Goal: Information Seeking & Learning: Learn about a topic

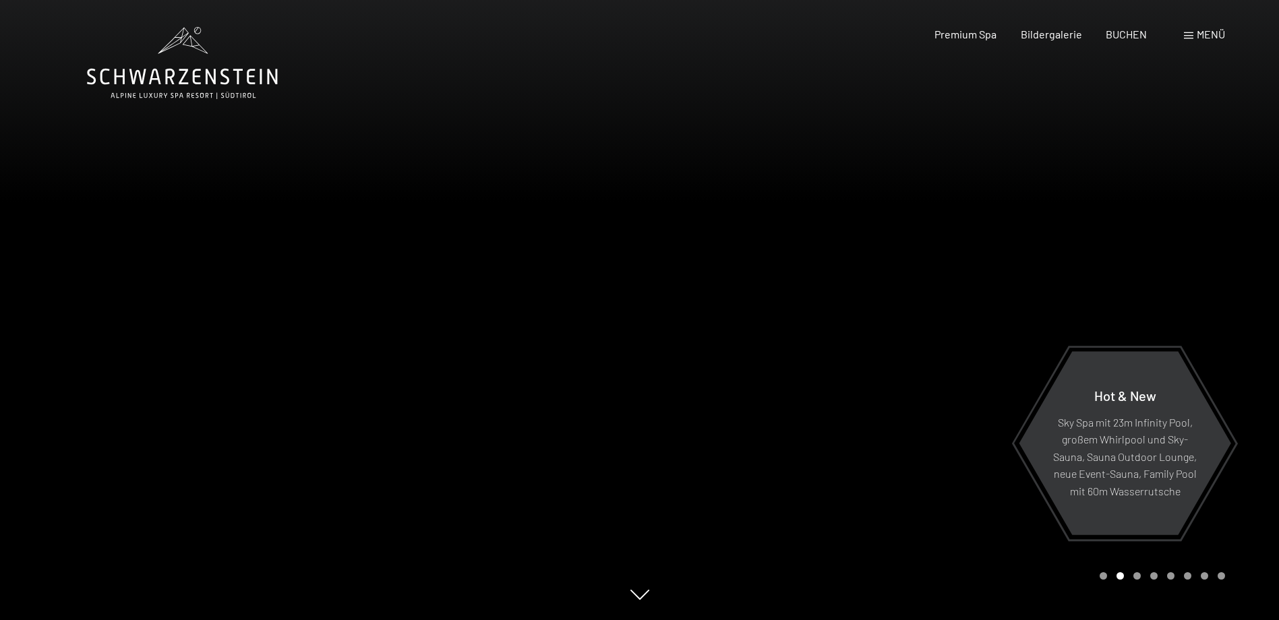
click at [1201, 29] on span "Menü" at bounding box center [1211, 34] width 28 height 13
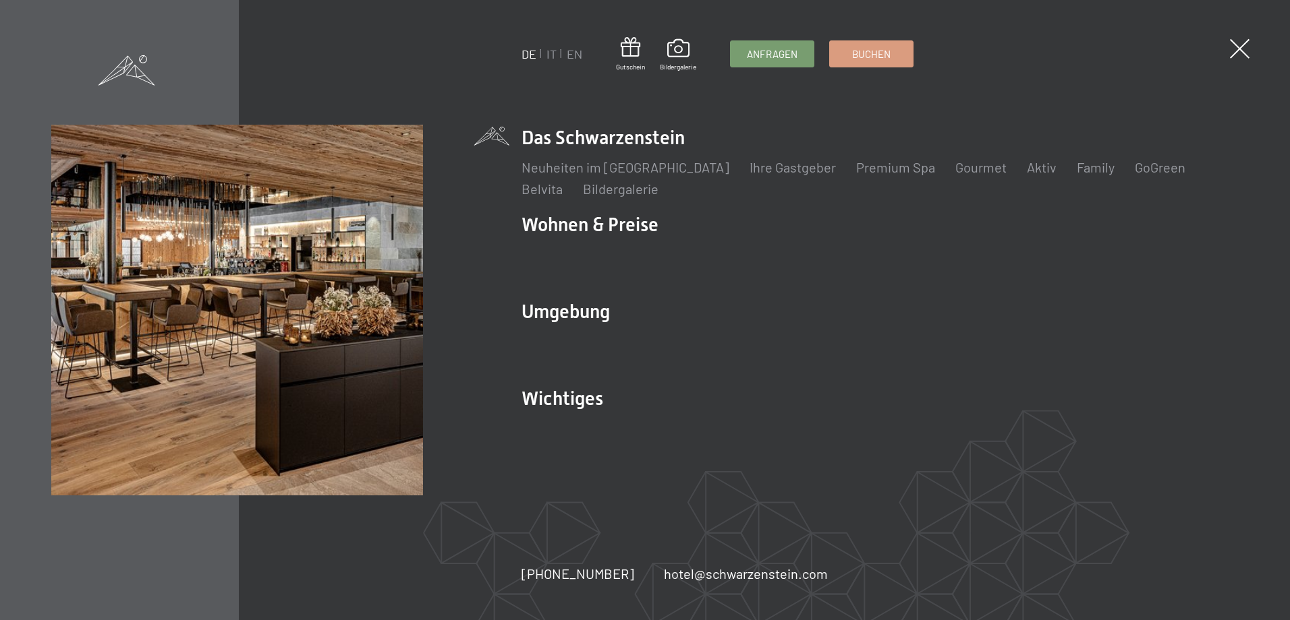
click at [461, 98] on div "DE IT EN Gutschein Bildergalerie Anfragen Buchen DE IT EN Das Schwarzenstein Ne…" at bounding box center [645, 310] width 1290 height 620
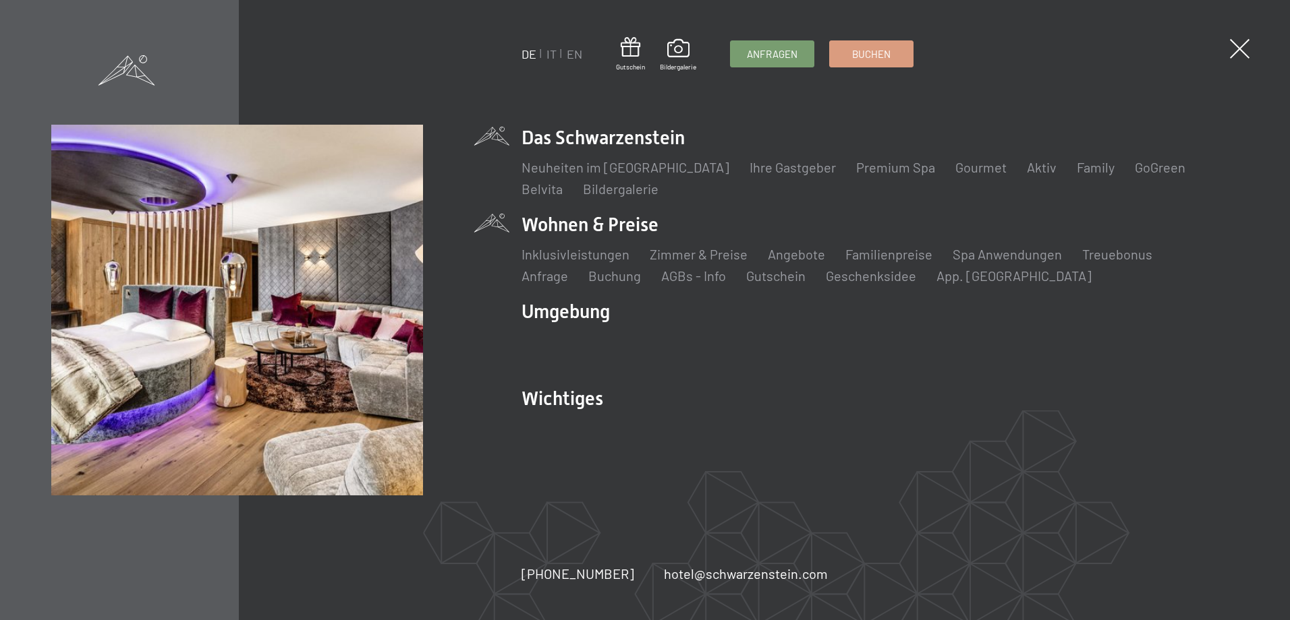
click at [581, 228] on li "Wohnen & Preise Inklusivleistungen Zimmer & Preise Liste Angebote Liste Familie…" at bounding box center [879, 249] width 716 height 74
click at [1239, 50] on span at bounding box center [1239, 49] width 28 height 28
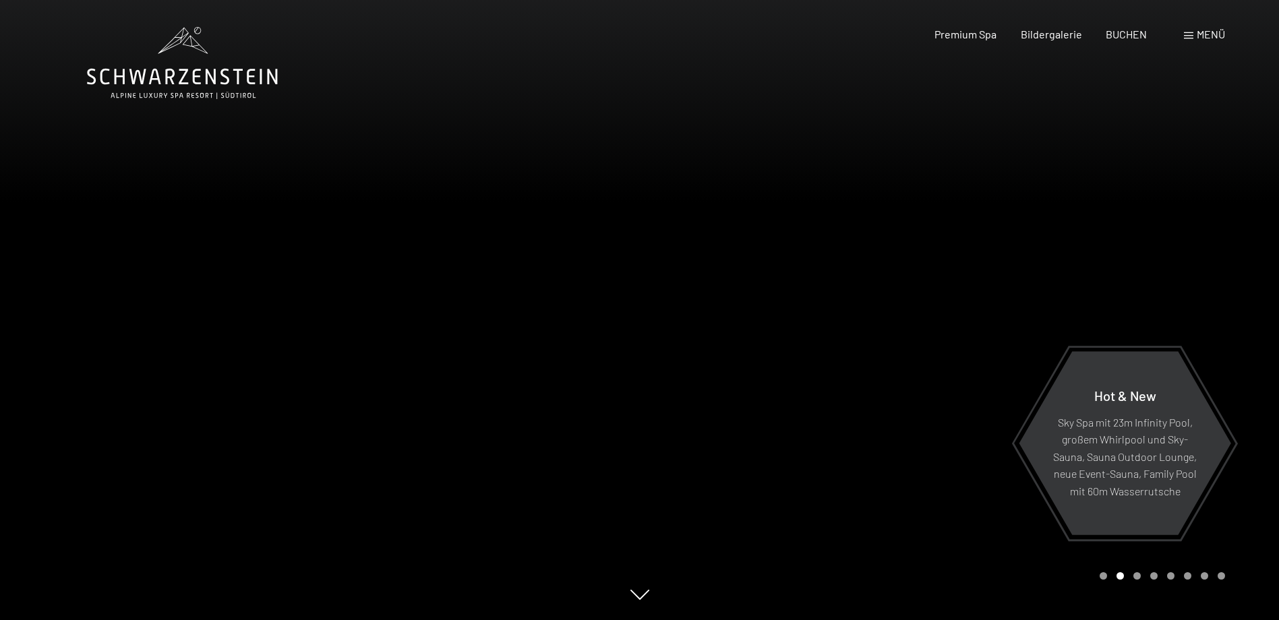
click at [1190, 36] on span at bounding box center [1188, 35] width 9 height 7
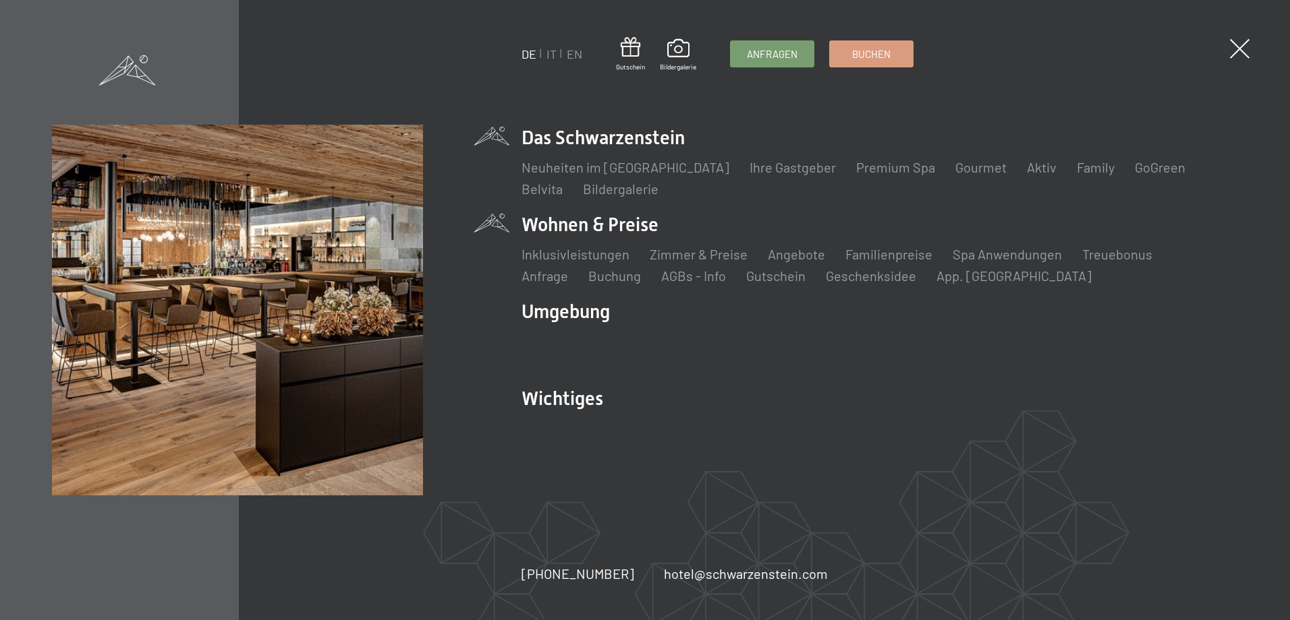
click at [525, 51] on link "DE" at bounding box center [528, 54] width 15 height 15
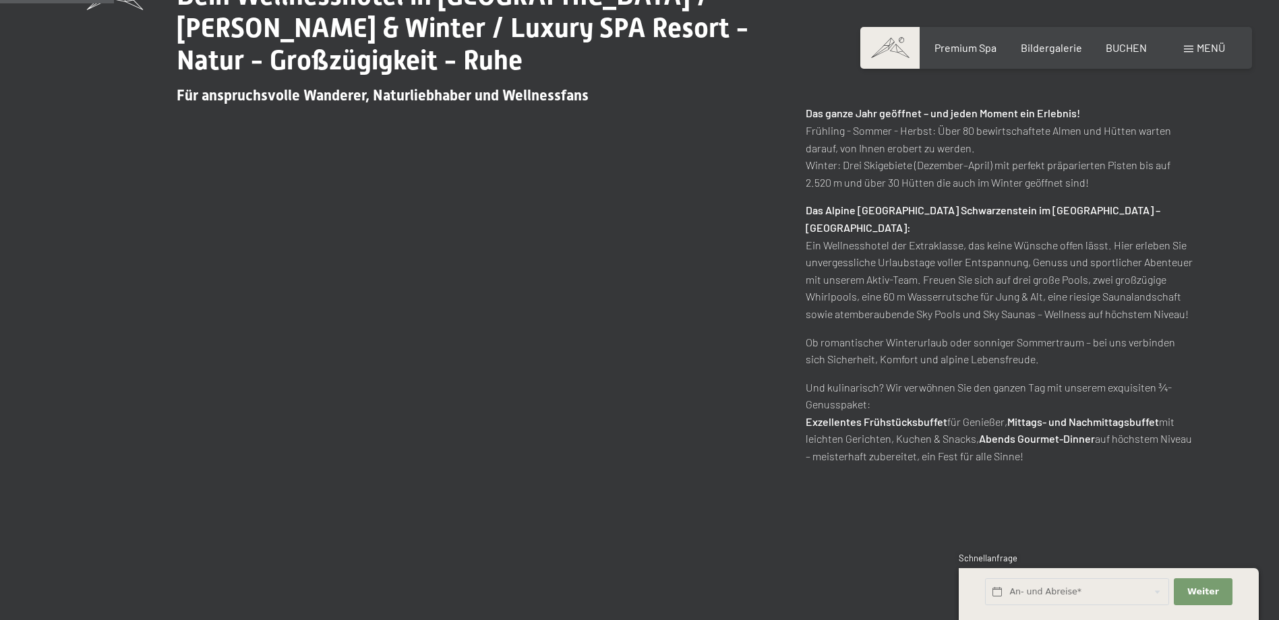
scroll to position [1079, 0]
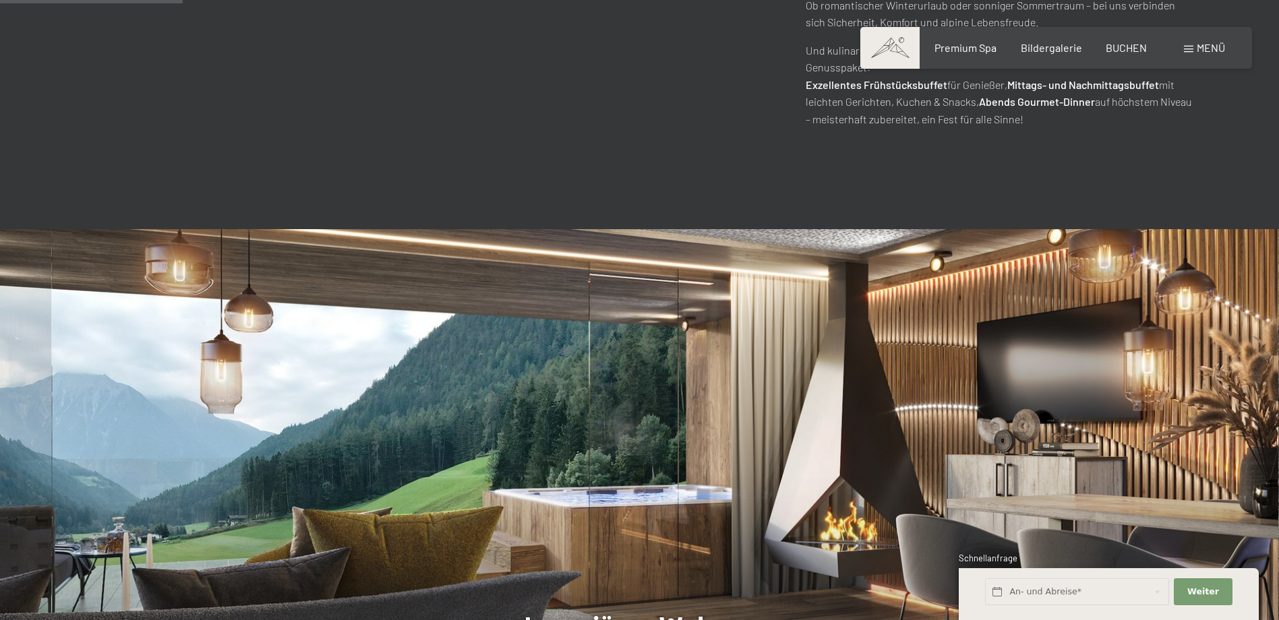
click at [429, 229] on img at bounding box center [639, 503] width 1279 height 548
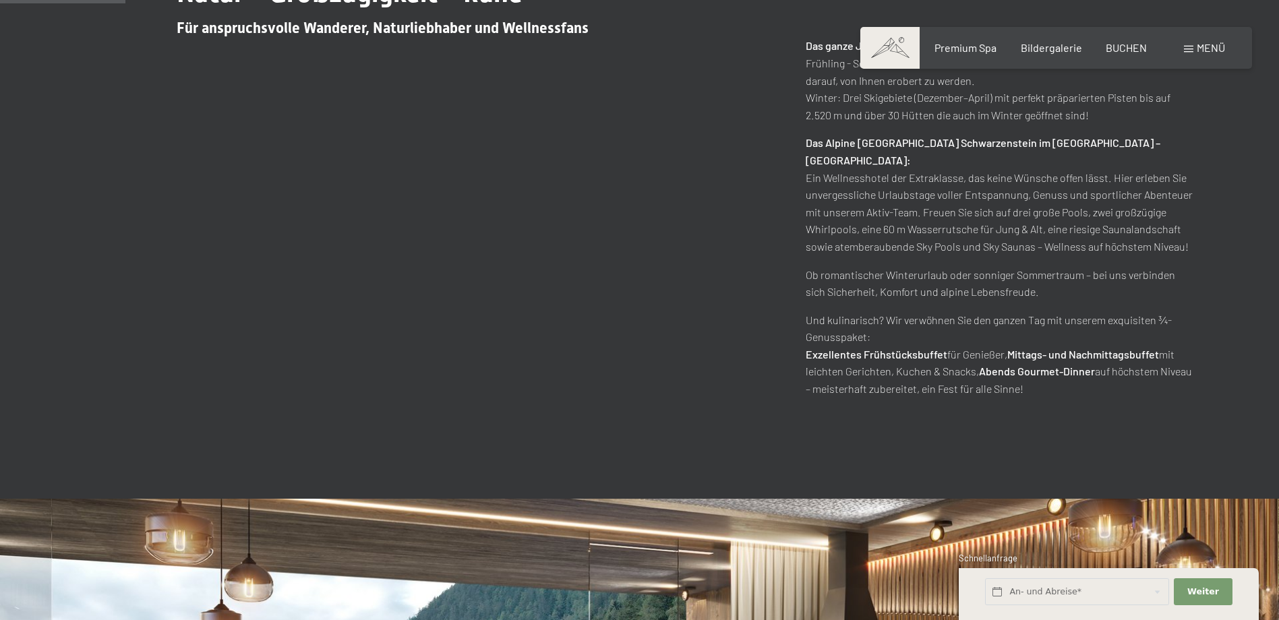
scroll to position [742, 0]
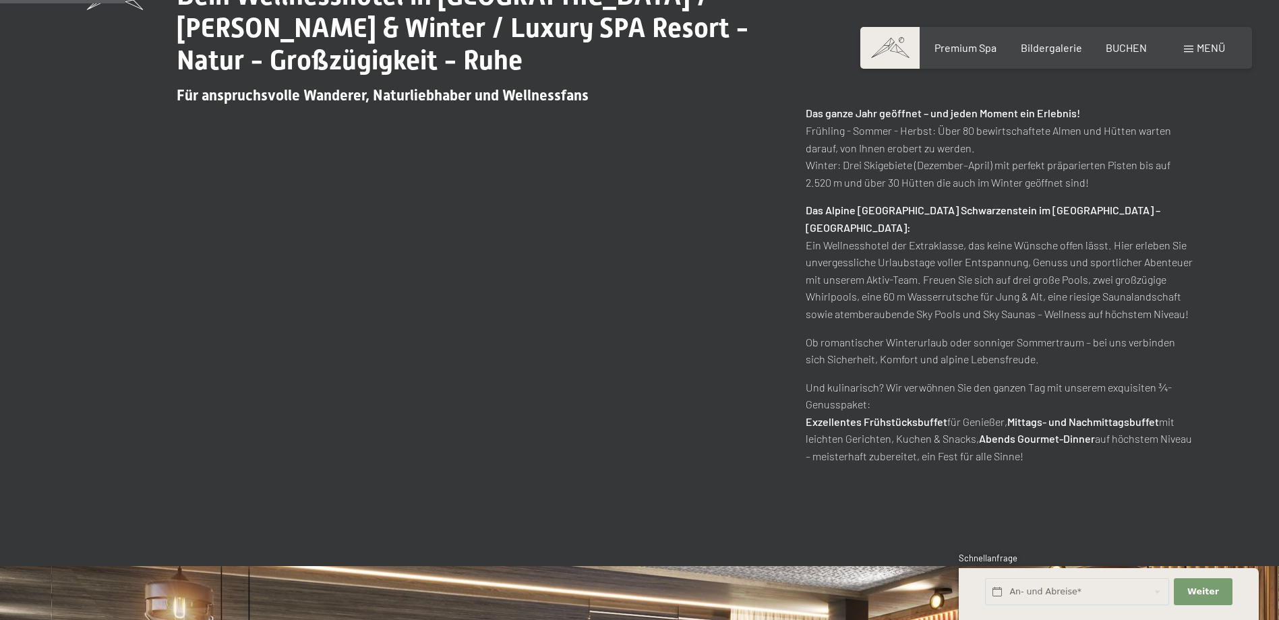
click at [1207, 41] on span "Menü" at bounding box center [1211, 47] width 28 height 13
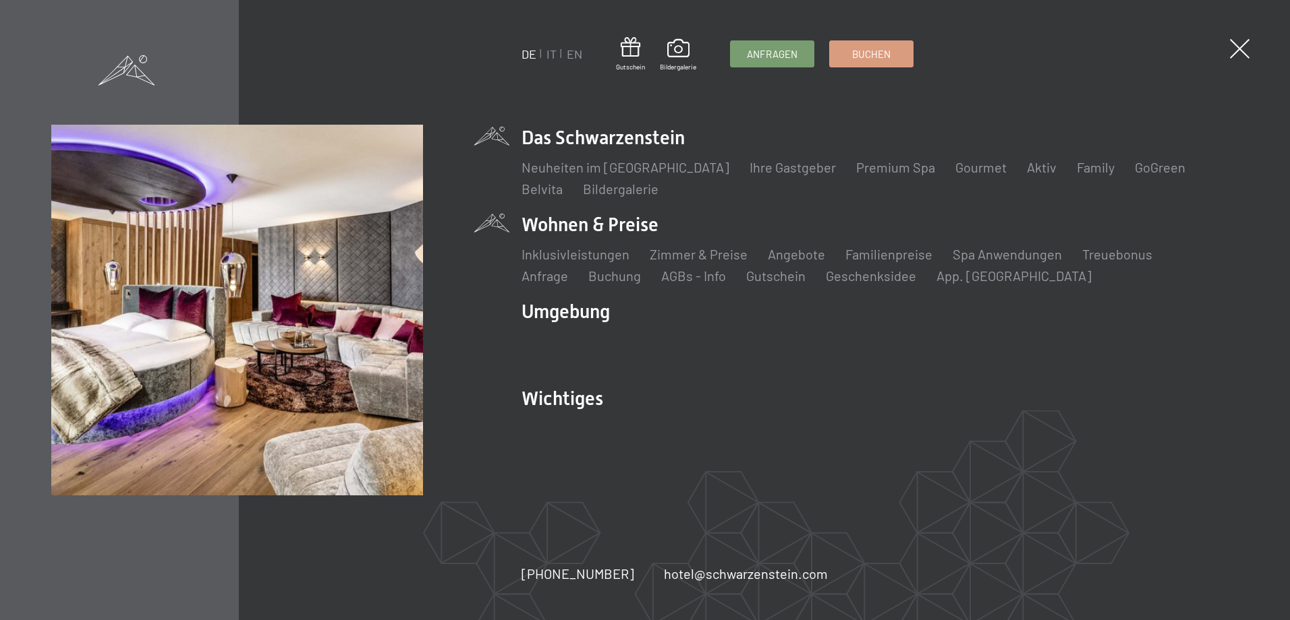
click at [633, 221] on li "Wohnen & Preise Inklusivleistungen [PERSON_NAME] & Preise Liste Angebote Liste …" at bounding box center [879, 249] width 716 height 74
click at [556, 216] on li "Wohnen & Preise Inklusivleistungen [PERSON_NAME] & Preise Liste Angebote Liste …" at bounding box center [879, 249] width 716 height 74
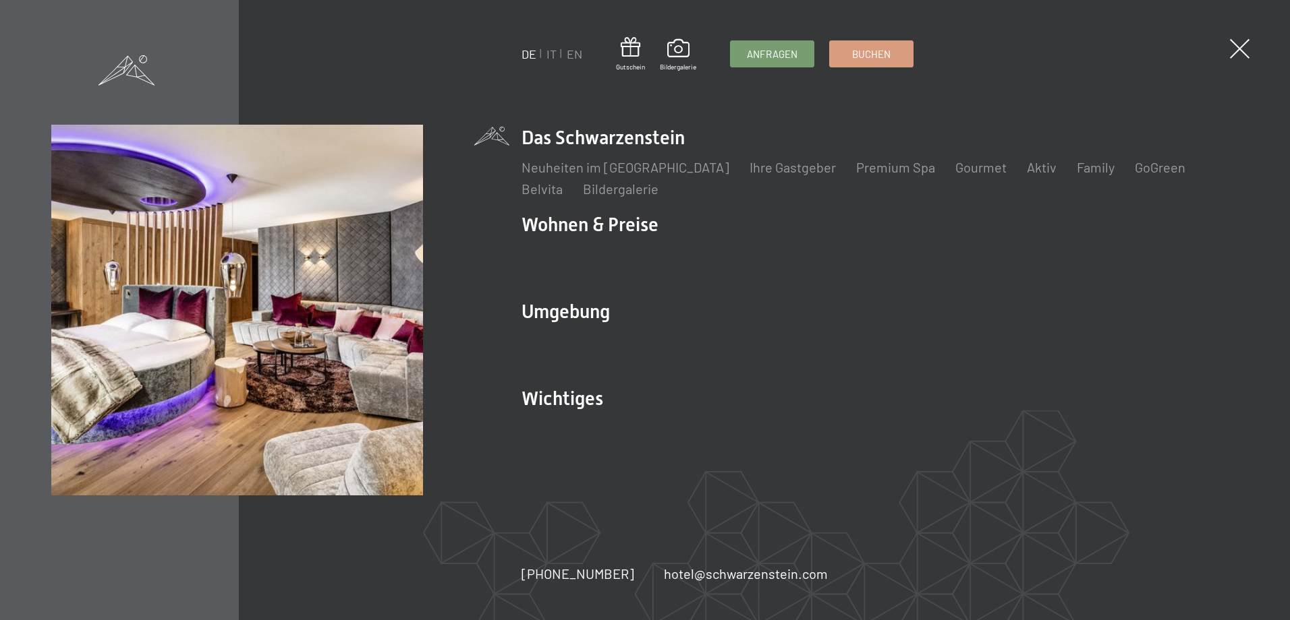
click at [498, 225] on div "DE IT EN Gutschein Bildergalerie Anfragen Buchen DE IT EN Das Schwarzenstein Ne…" at bounding box center [644, 311] width 1186 height 372
click at [1240, 48] on span at bounding box center [1239, 49] width 28 height 28
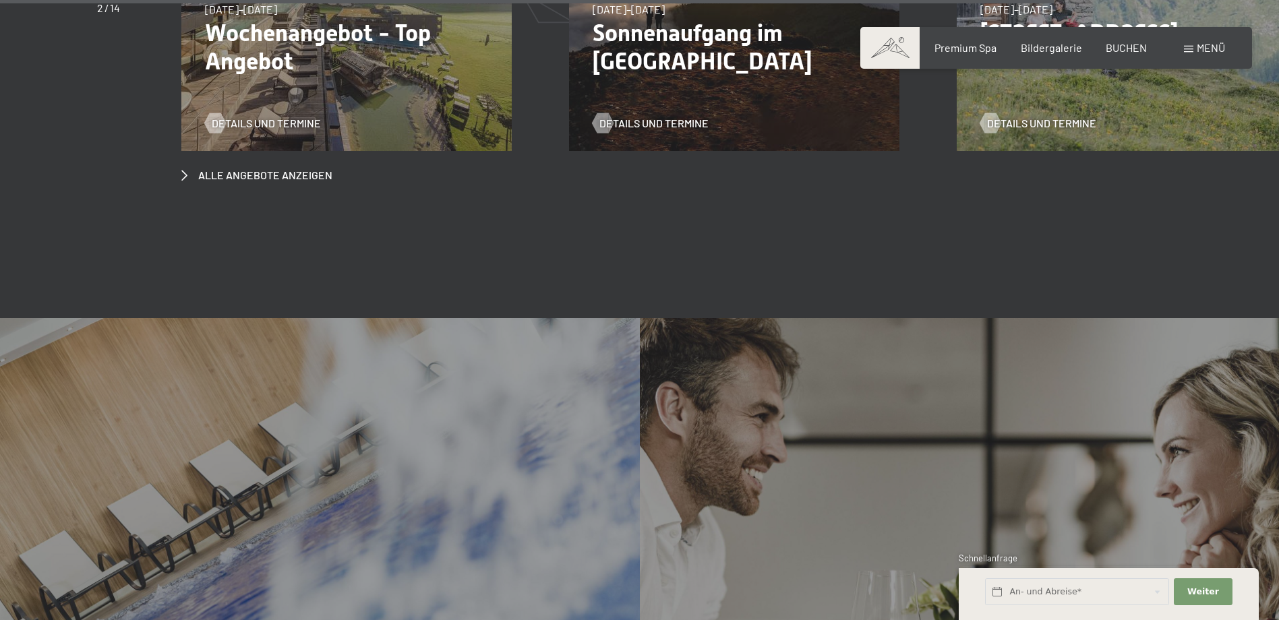
scroll to position [5395, 0]
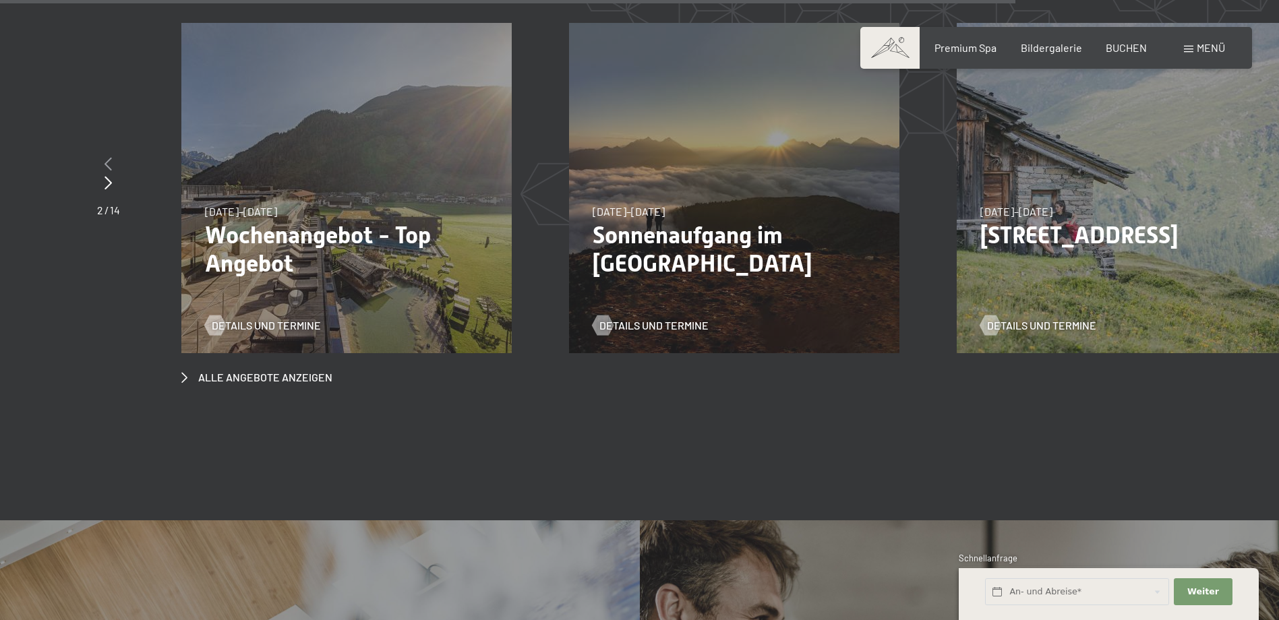
click at [103, 155] on div at bounding box center [108, 164] width 23 height 19
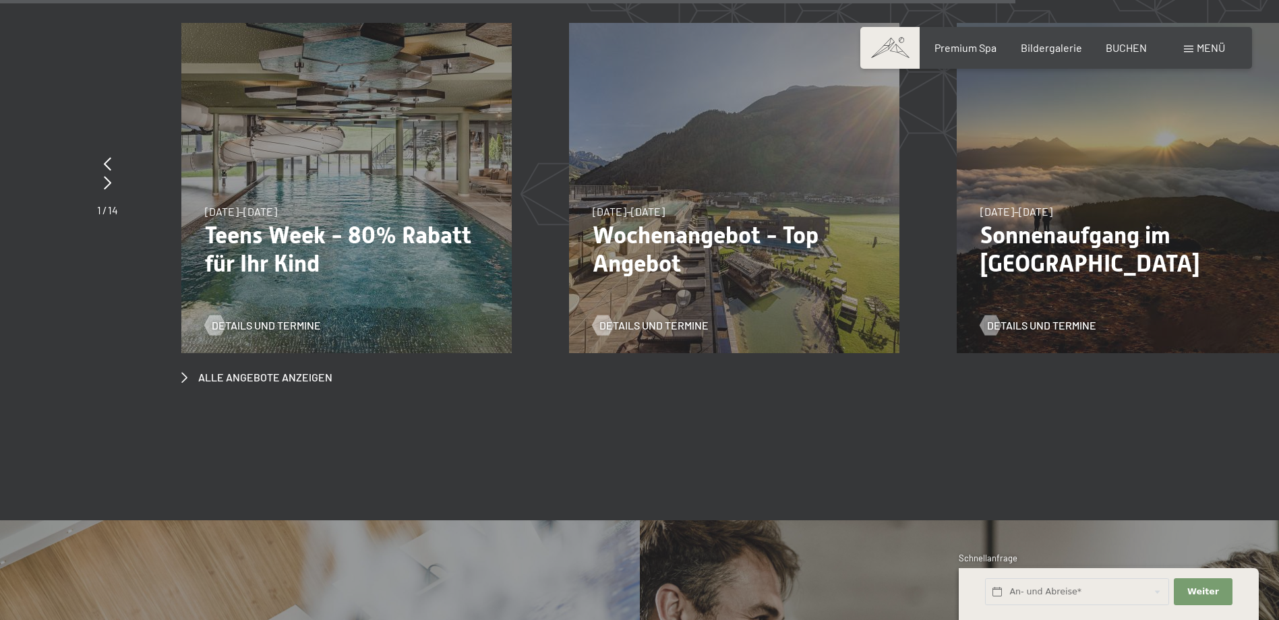
click at [304, 115] on div "23.08.–14.09.2025 27.09.–21.12.2025 10.01.–18.01.2026 31.01.–15.02.2026 07.03.–…" at bounding box center [346, 188] width 330 height 330
click at [271, 223] on div "23.08.–14.09.2025 27.09.–21.12.2025 10.01.–18.01.2026 31.01.–15.02.2026 07.03.–…" at bounding box center [346, 188] width 330 height 330
click at [268, 318] on span "Details und Termine" at bounding box center [279, 325] width 109 height 15
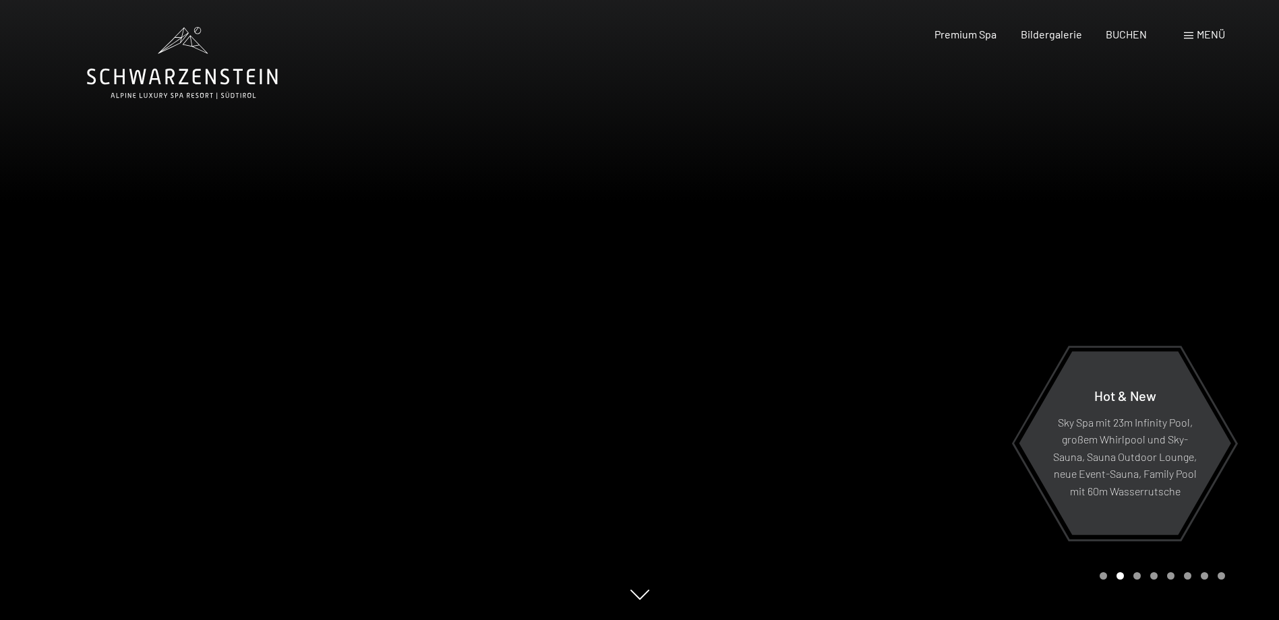
click at [1190, 33] on span at bounding box center [1188, 35] width 9 height 7
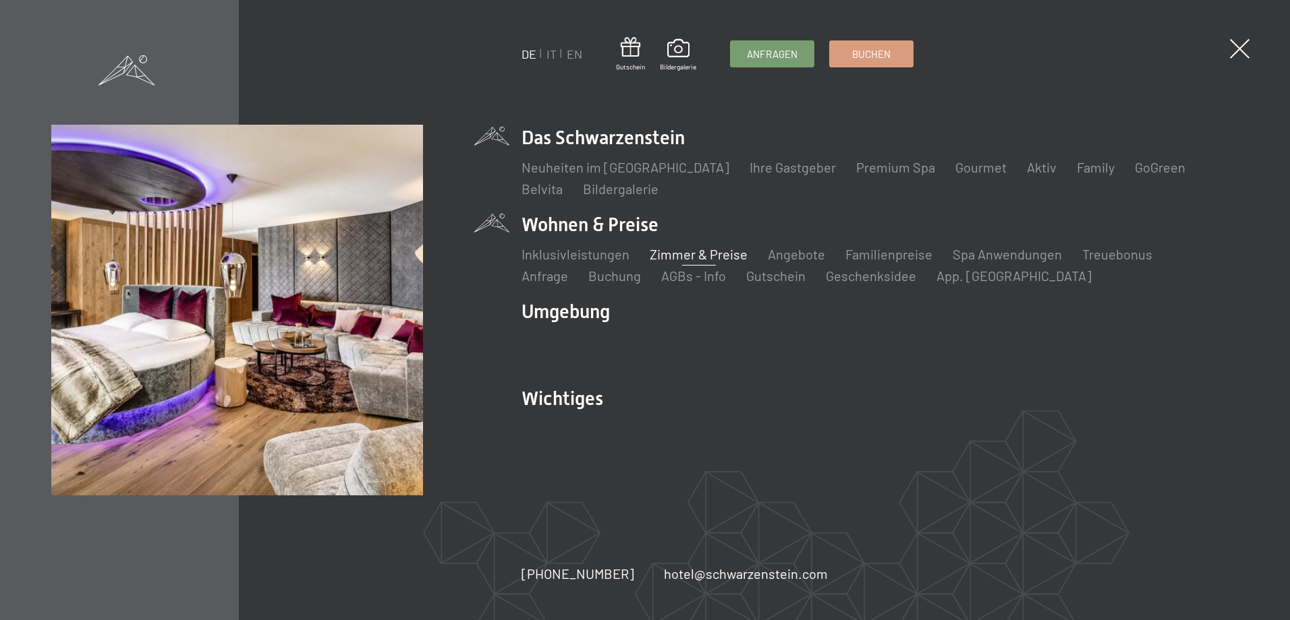
click at [670, 252] on link "Zimmer & Preise" at bounding box center [698, 254] width 98 height 16
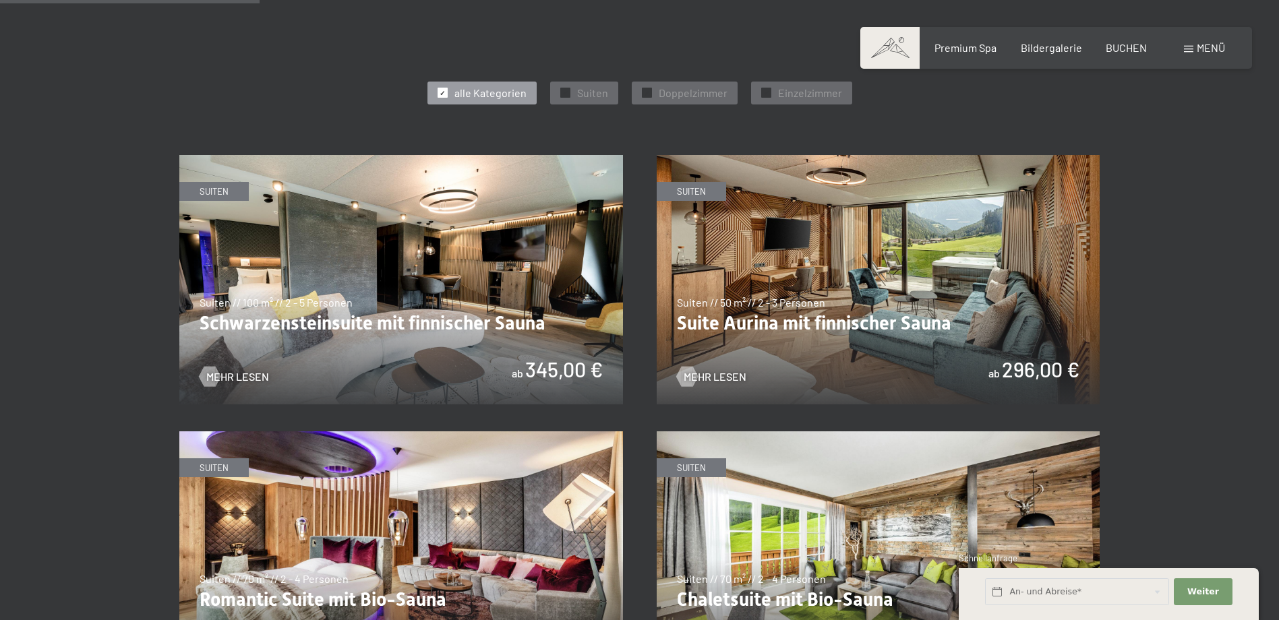
scroll to position [1079, 0]
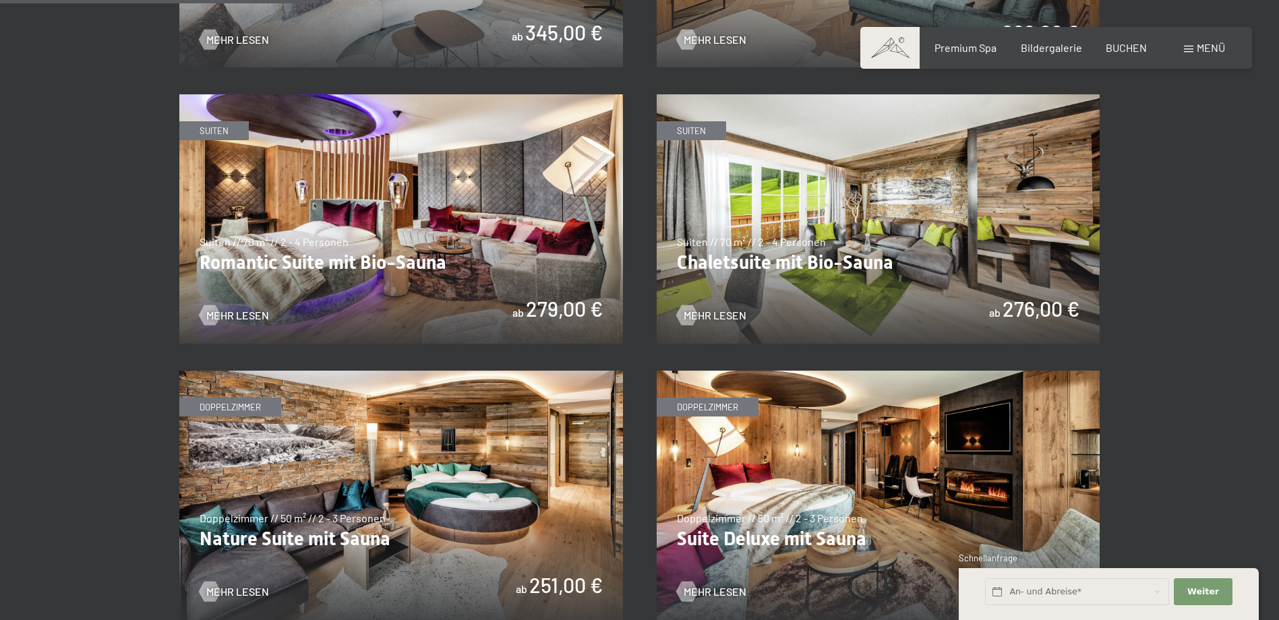
click at [878, 248] on img at bounding box center [879, 219] width 444 height 250
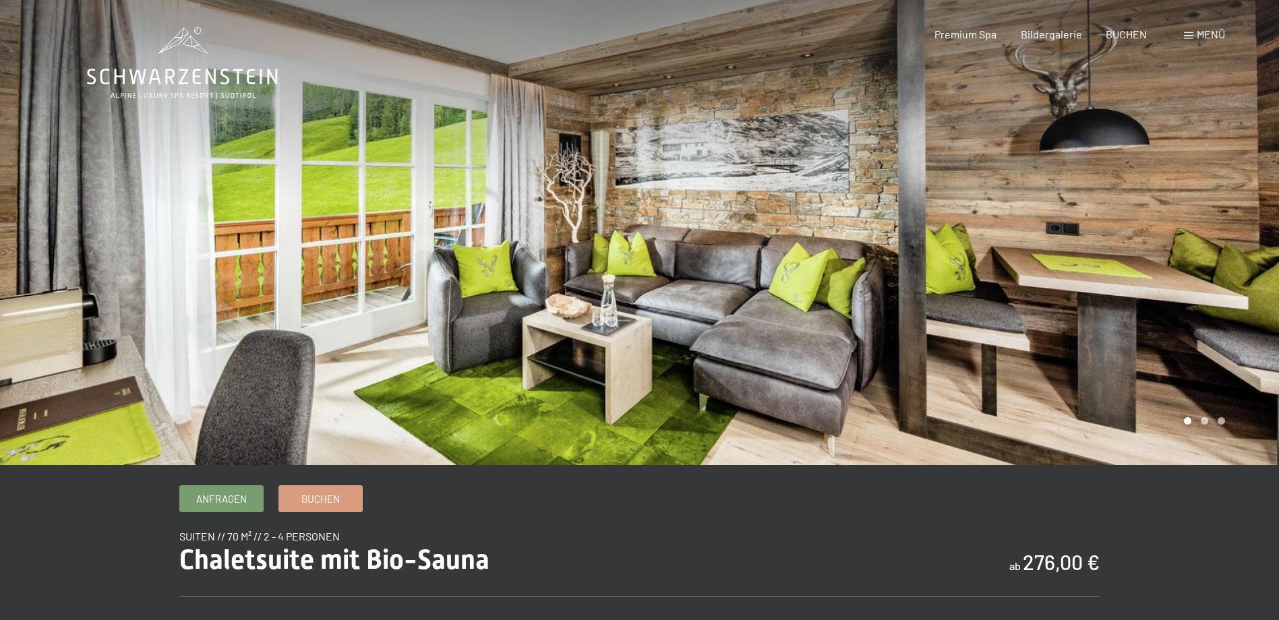
click at [1227, 274] on div at bounding box center [960, 232] width 640 height 465
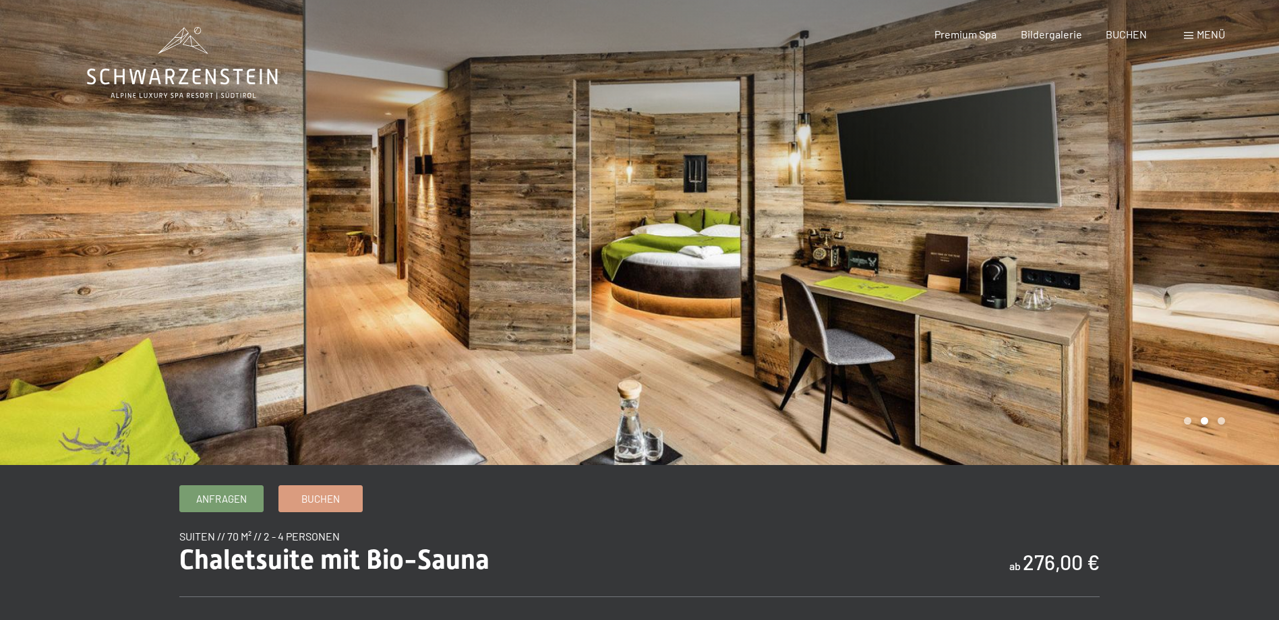
click at [1227, 274] on div at bounding box center [960, 232] width 640 height 465
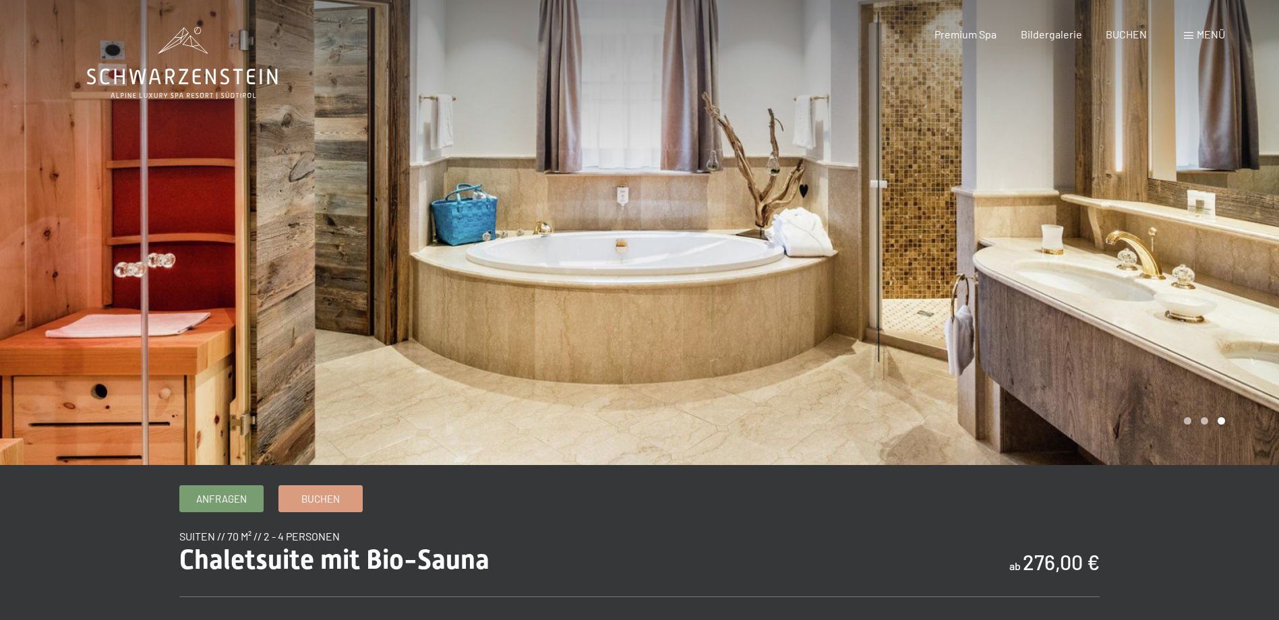
click at [1227, 274] on div at bounding box center [960, 232] width 640 height 465
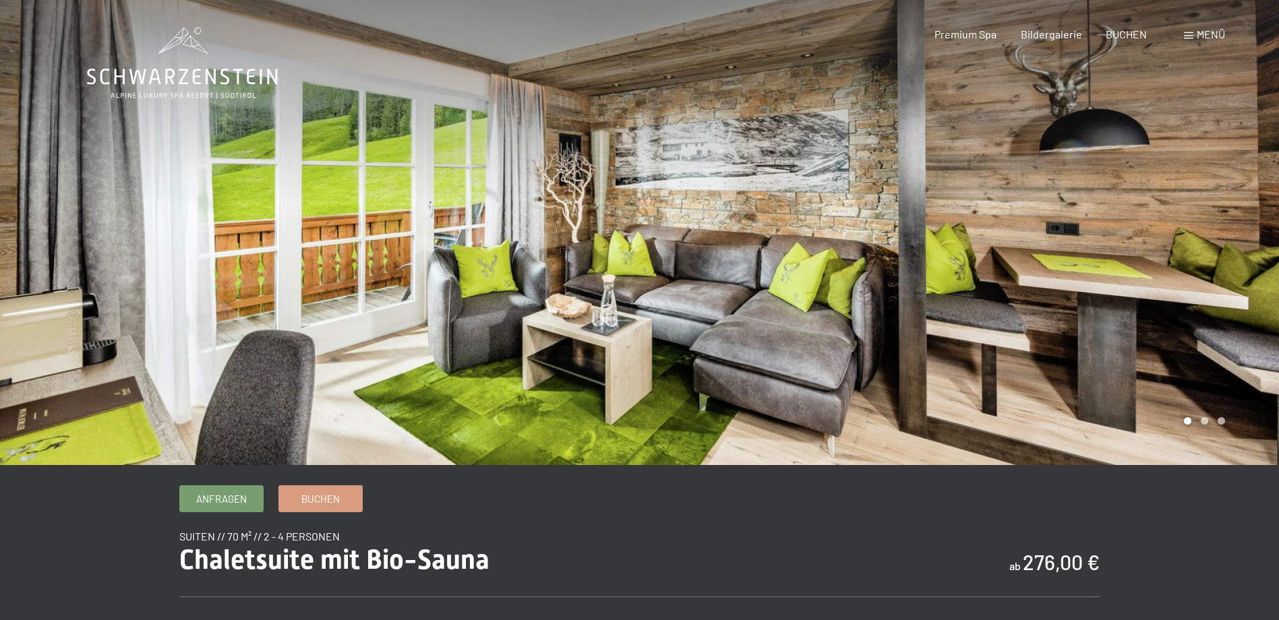
click at [1227, 274] on div at bounding box center [960, 232] width 640 height 465
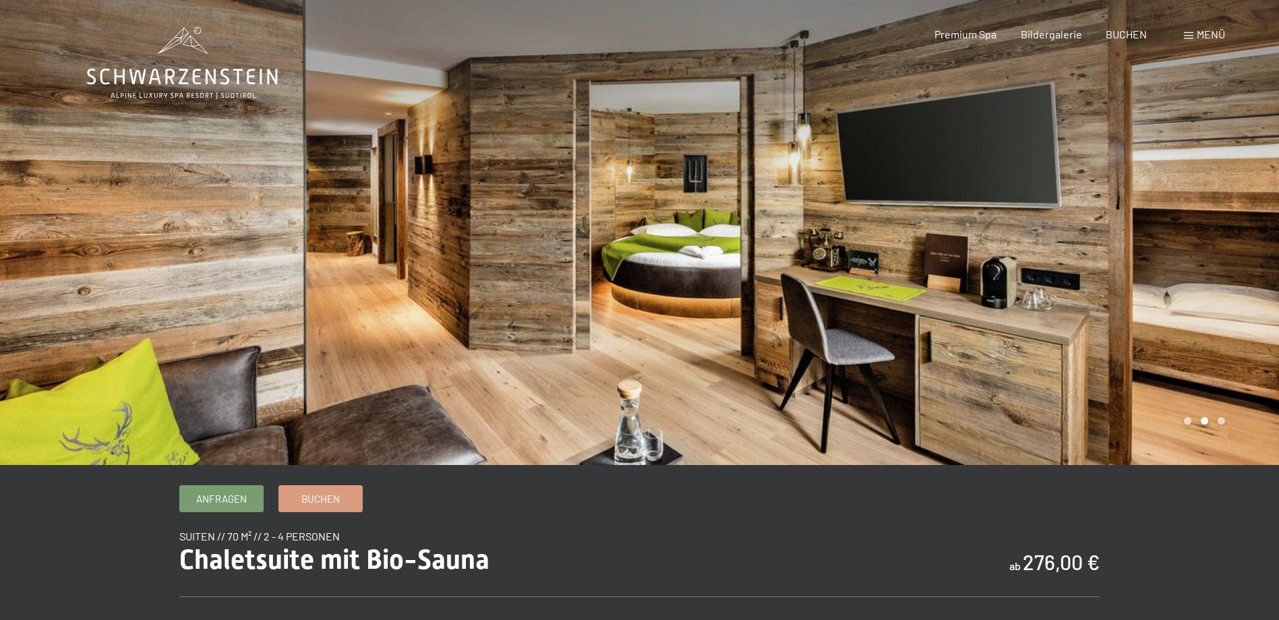
click at [1227, 274] on div at bounding box center [960, 232] width 640 height 465
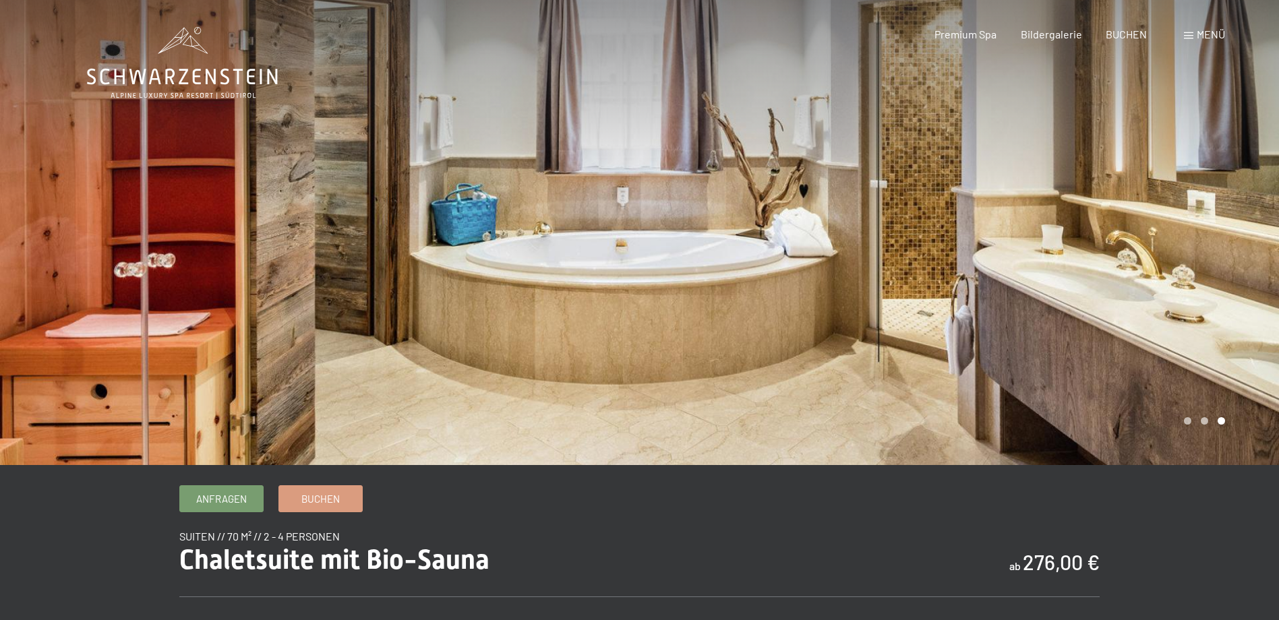
click at [1227, 274] on div at bounding box center [960, 232] width 640 height 465
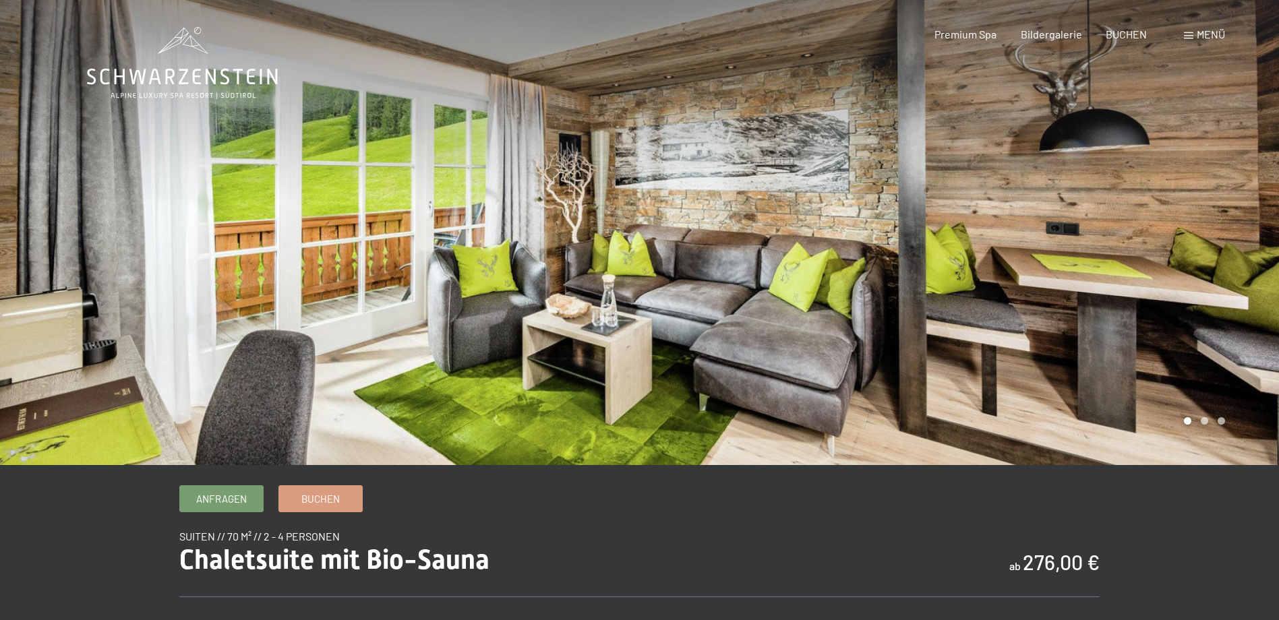
click at [1227, 274] on div at bounding box center [960, 232] width 640 height 465
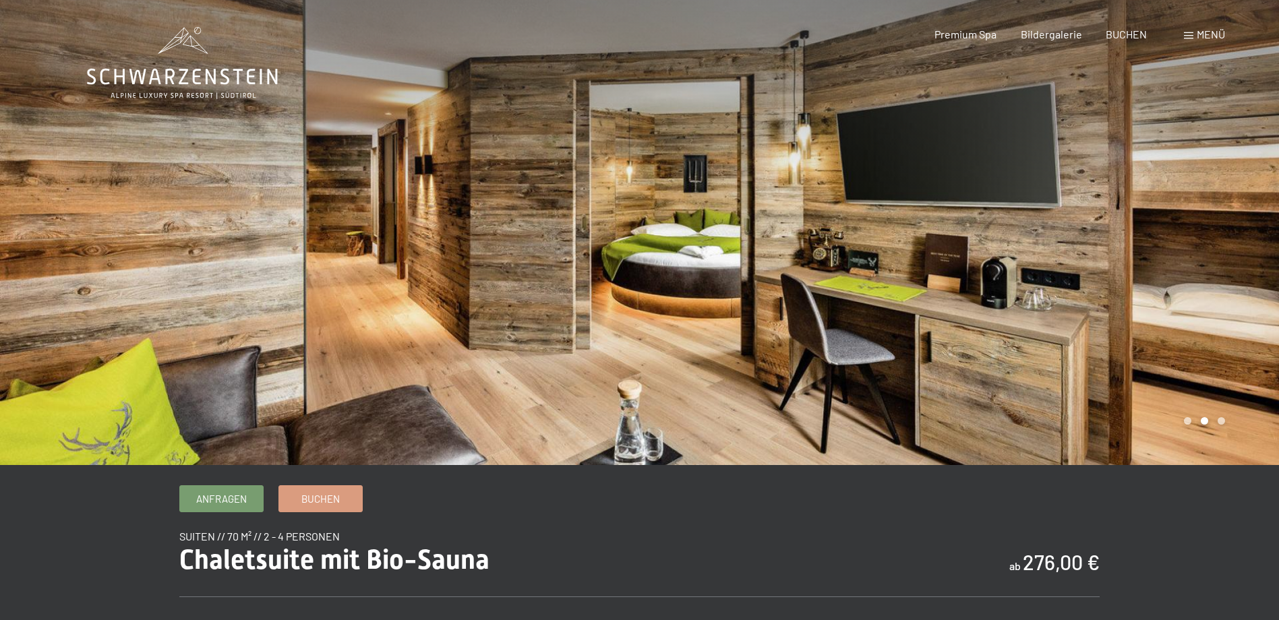
click at [1227, 274] on div at bounding box center [960, 232] width 640 height 465
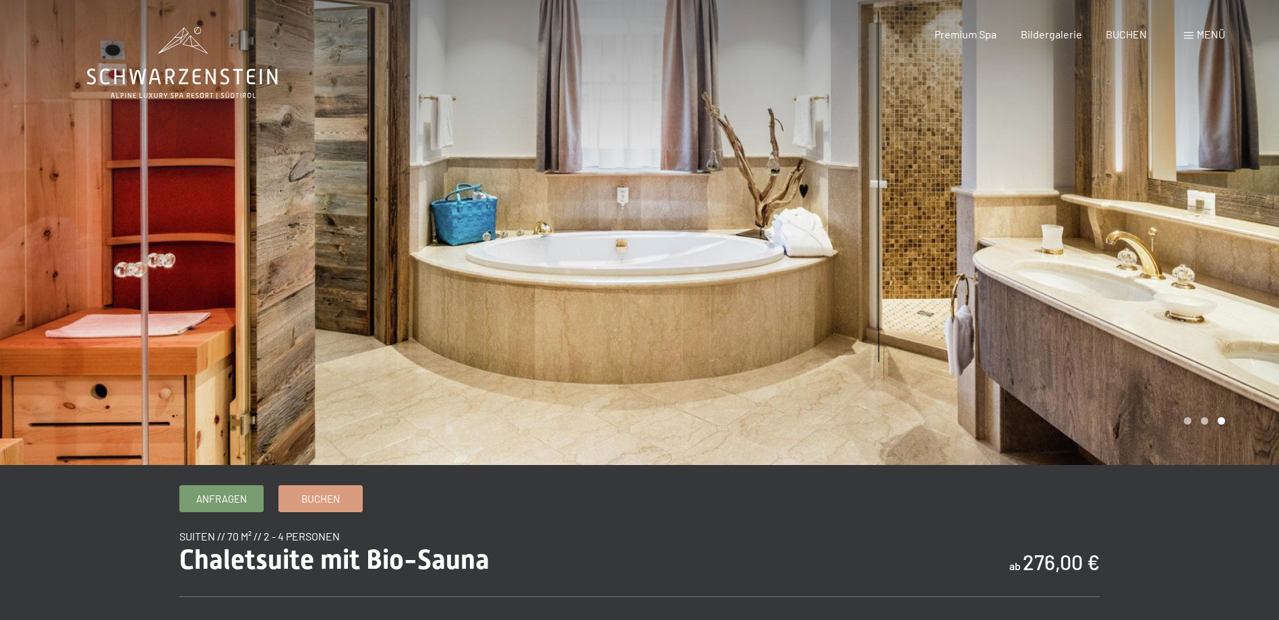
click at [1227, 274] on div at bounding box center [960, 232] width 640 height 465
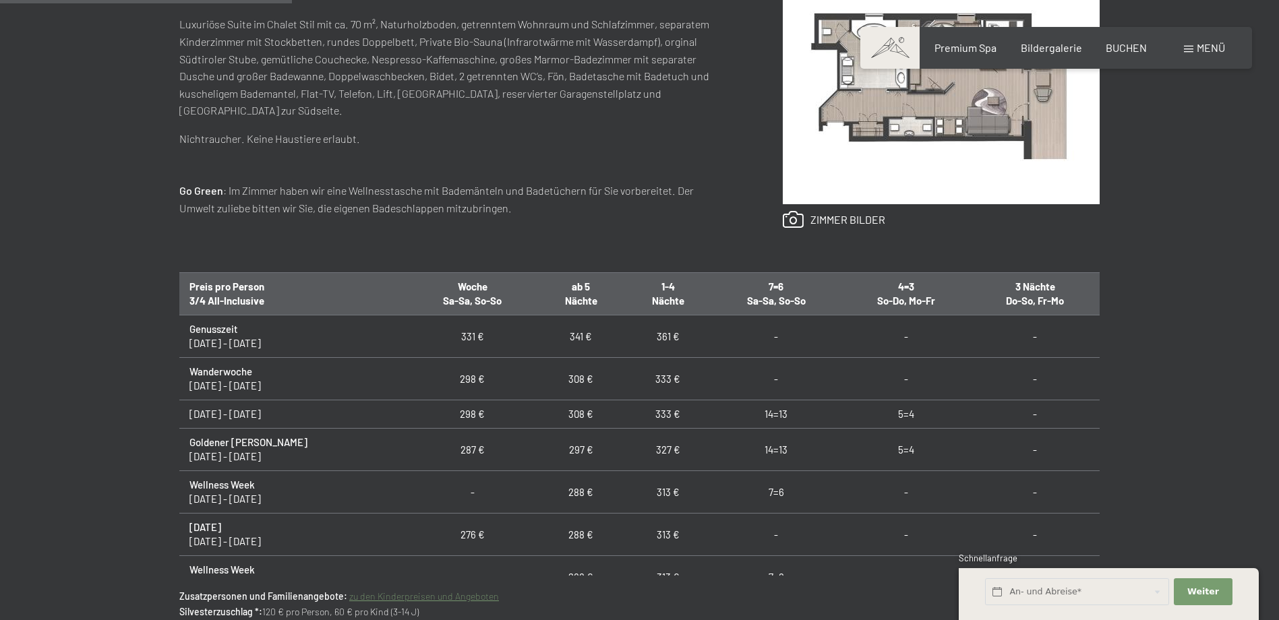
scroll to position [405, 0]
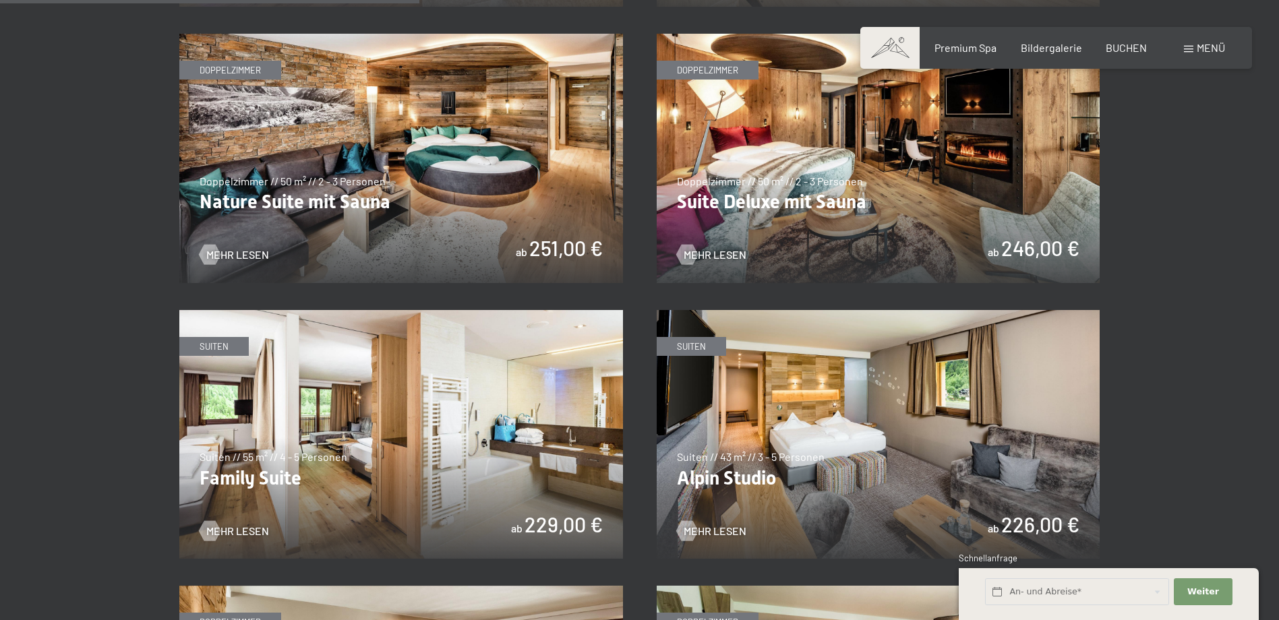
scroll to position [1484, 0]
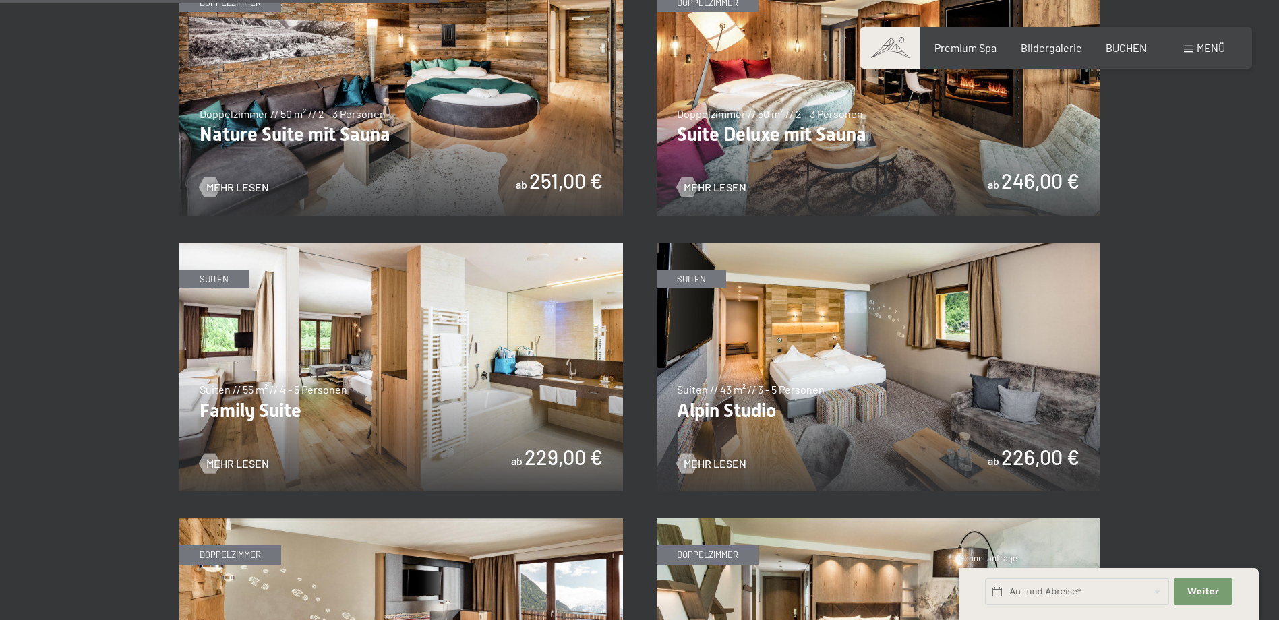
click at [852, 355] on img at bounding box center [879, 368] width 444 height 250
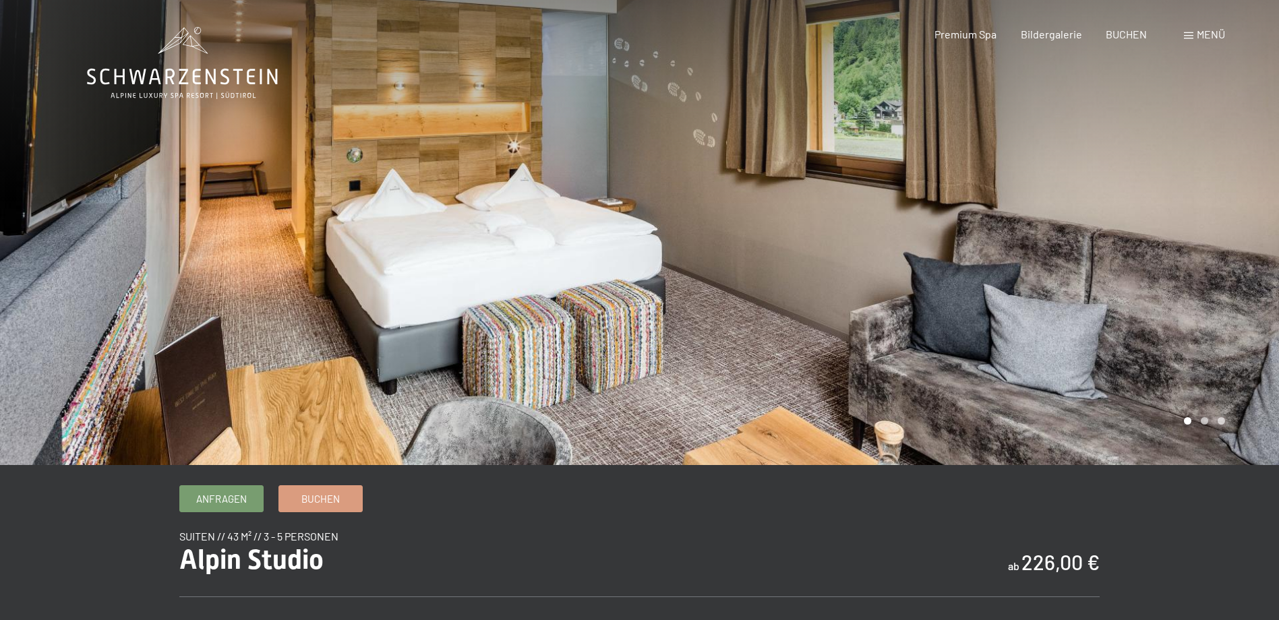
click at [852, 355] on div at bounding box center [960, 232] width 640 height 465
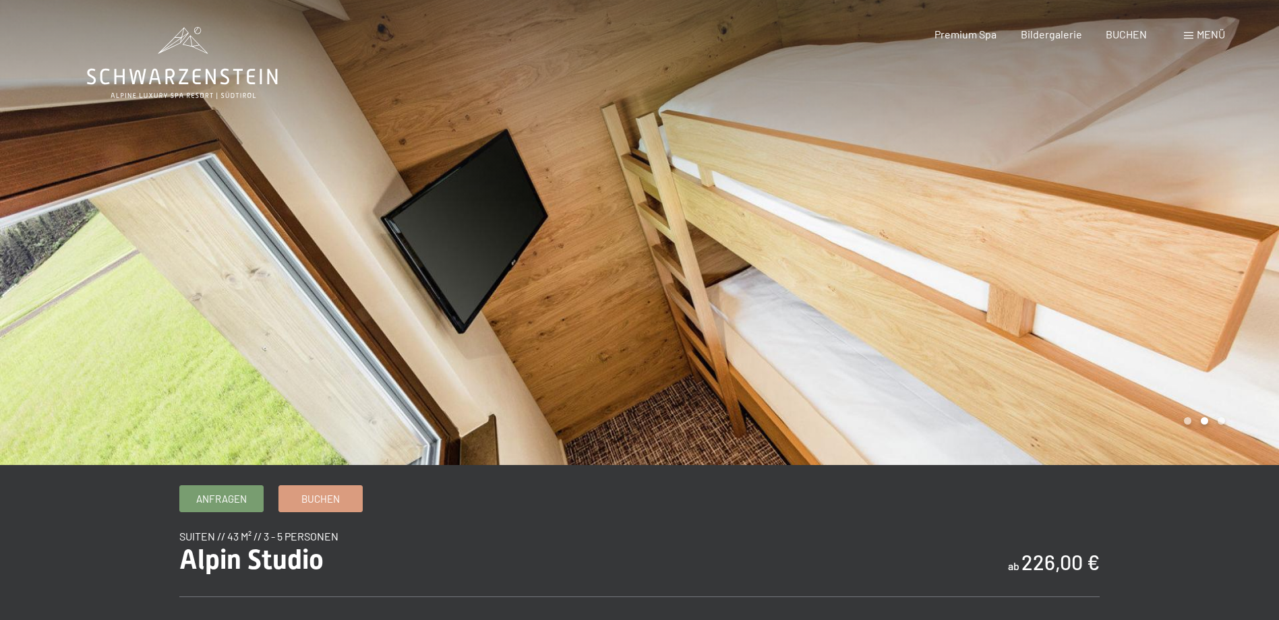
click at [852, 355] on div at bounding box center [960, 232] width 640 height 465
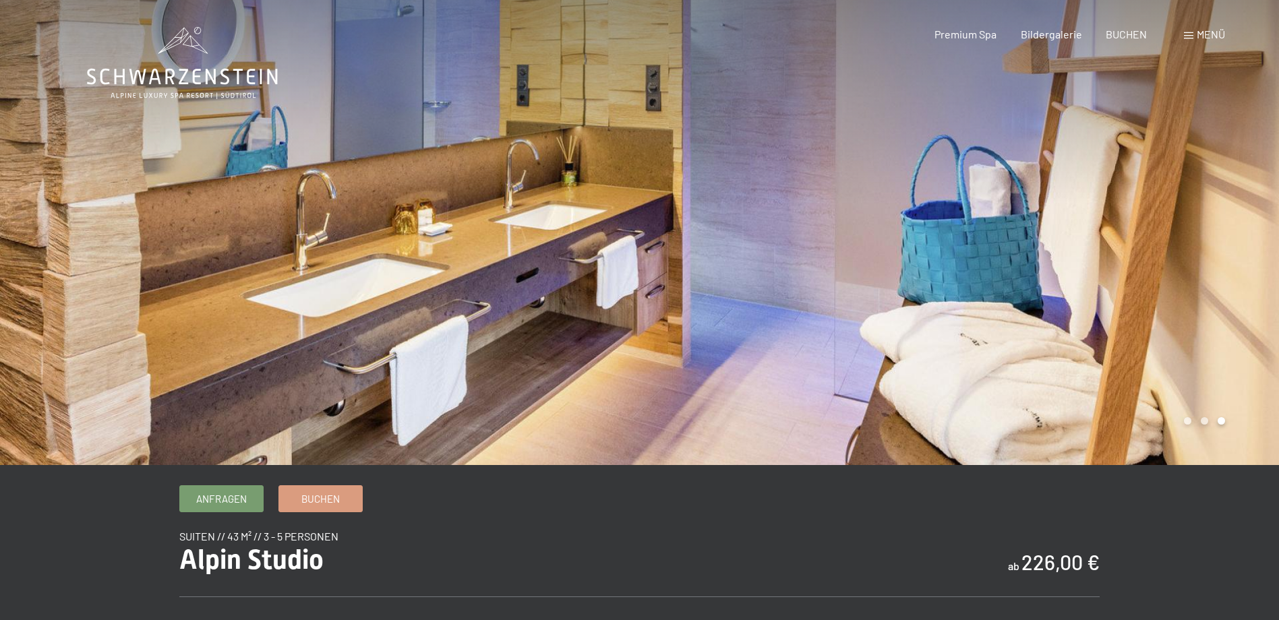
click at [852, 355] on div at bounding box center [960, 232] width 640 height 465
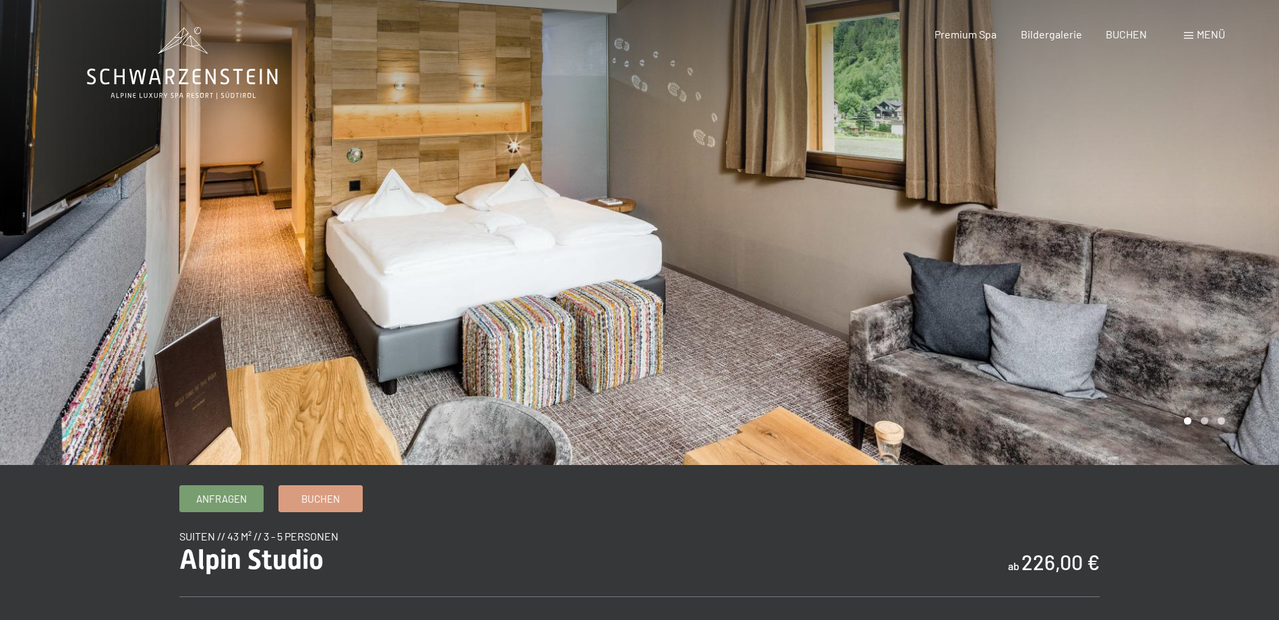
click at [852, 355] on div at bounding box center [960, 232] width 640 height 465
